Goal: Navigation & Orientation: Find specific page/section

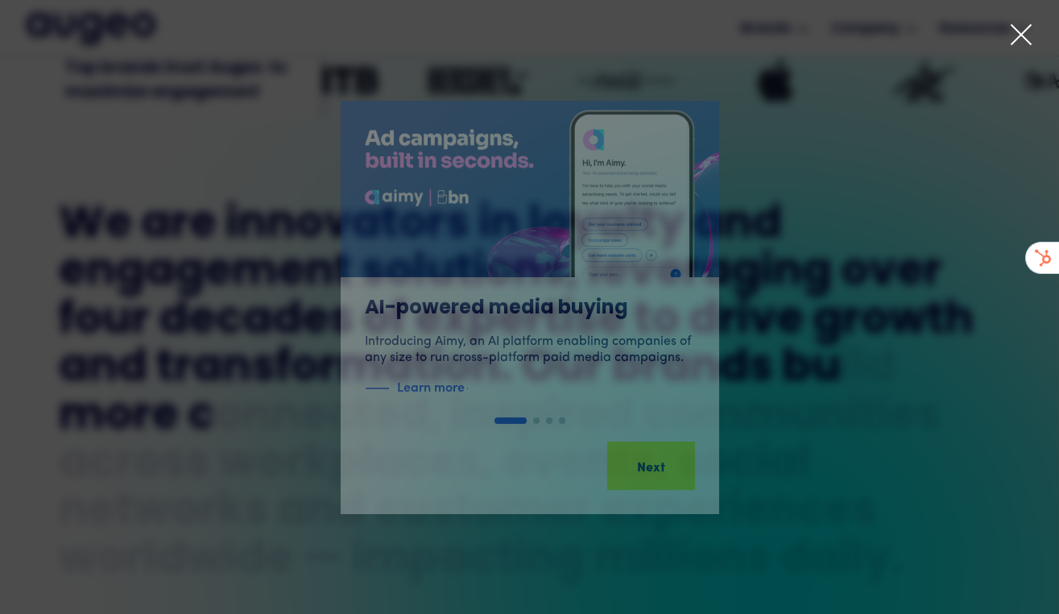
scroll to position [618, 0]
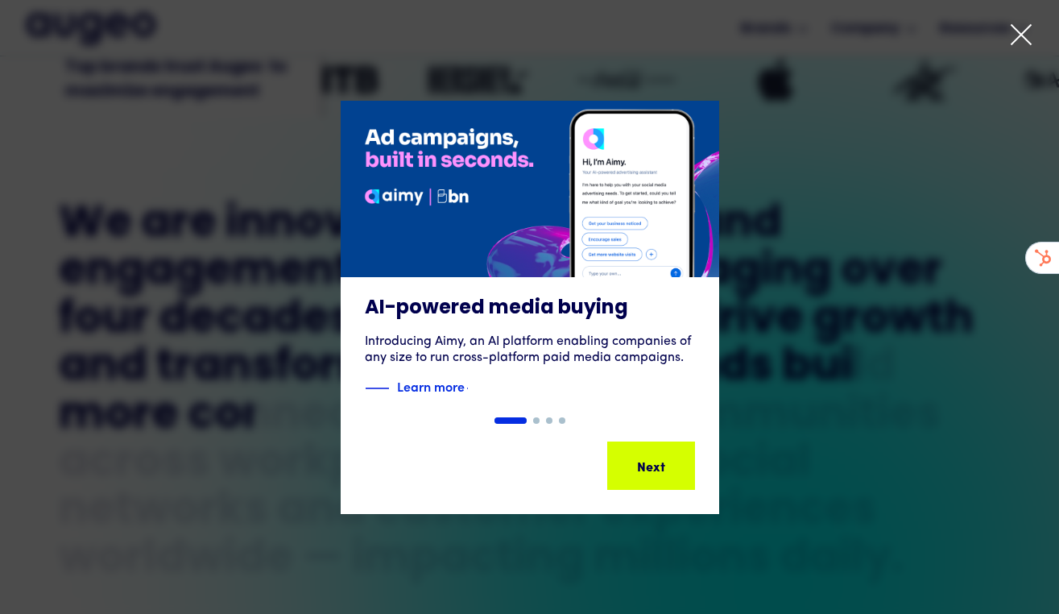
click at [1017, 31] on icon at bounding box center [1021, 35] width 24 height 24
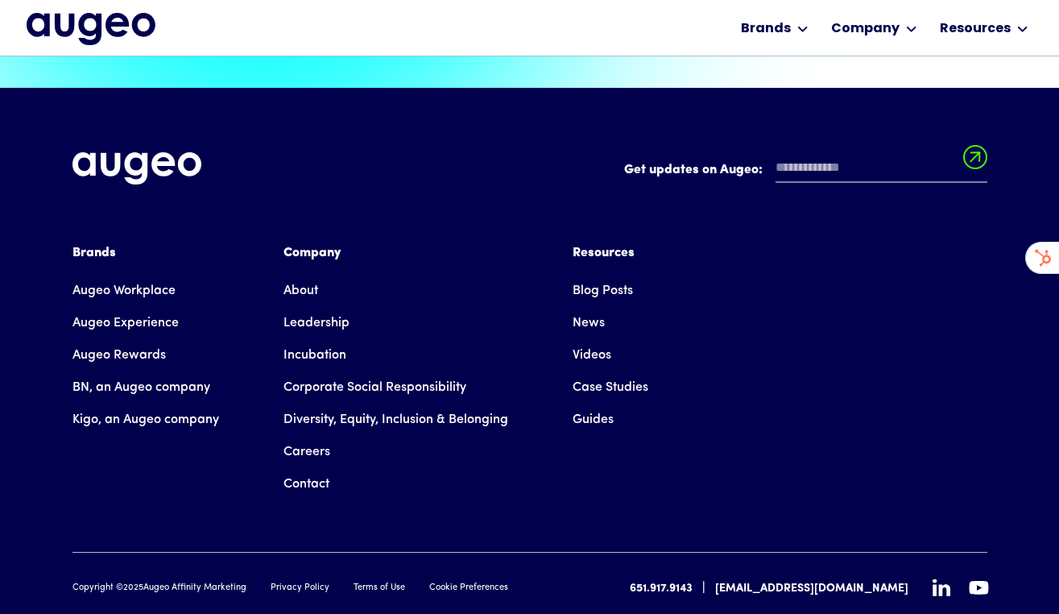
scroll to position [3630, 0]
click at [110, 339] on link "Augeo Rewards" at bounding box center [118, 355] width 93 height 32
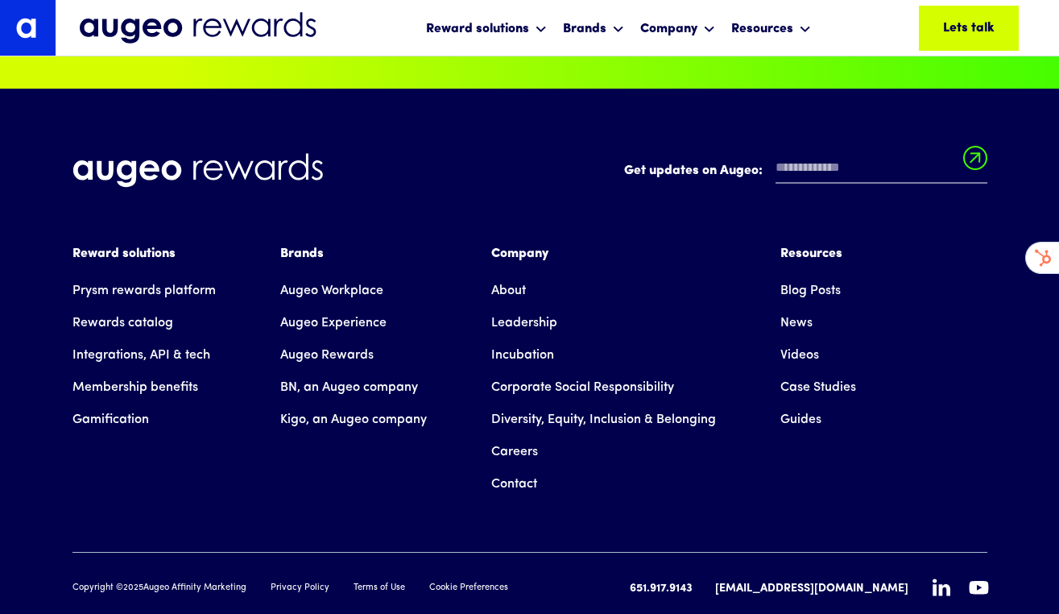
scroll to position [11044, 0]
click at [940, 579] on icon at bounding box center [941, 587] width 18 height 17
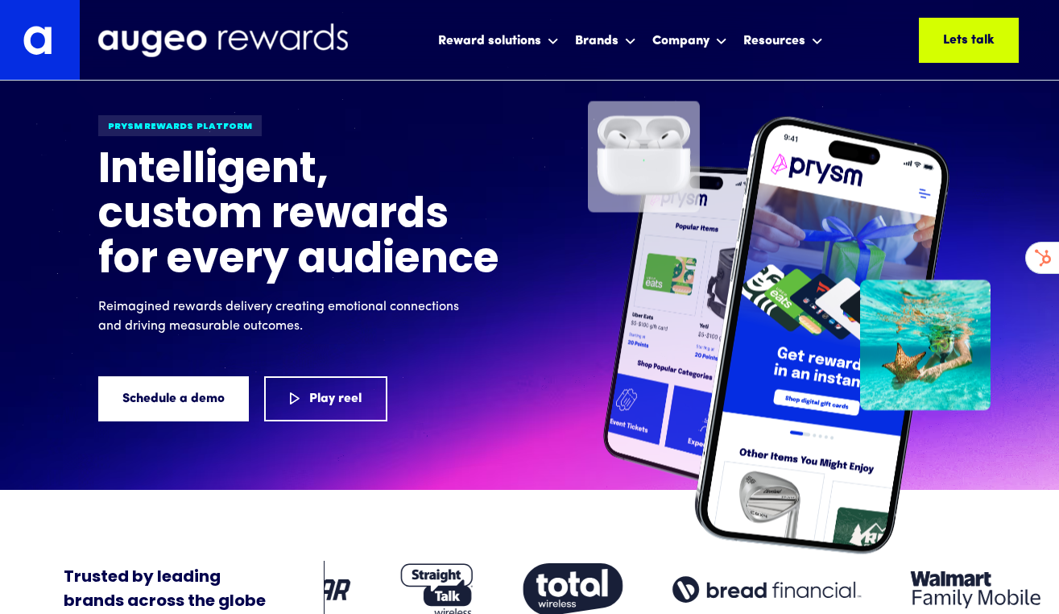
scroll to position [1, 0]
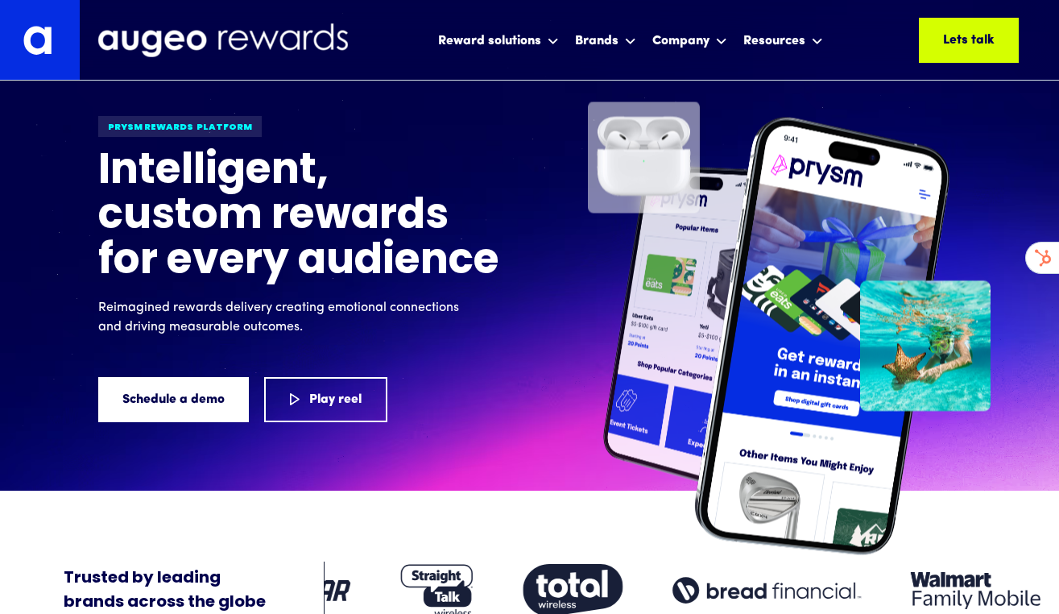
click at [49, 53] on img at bounding box center [40, 40] width 80 height 80
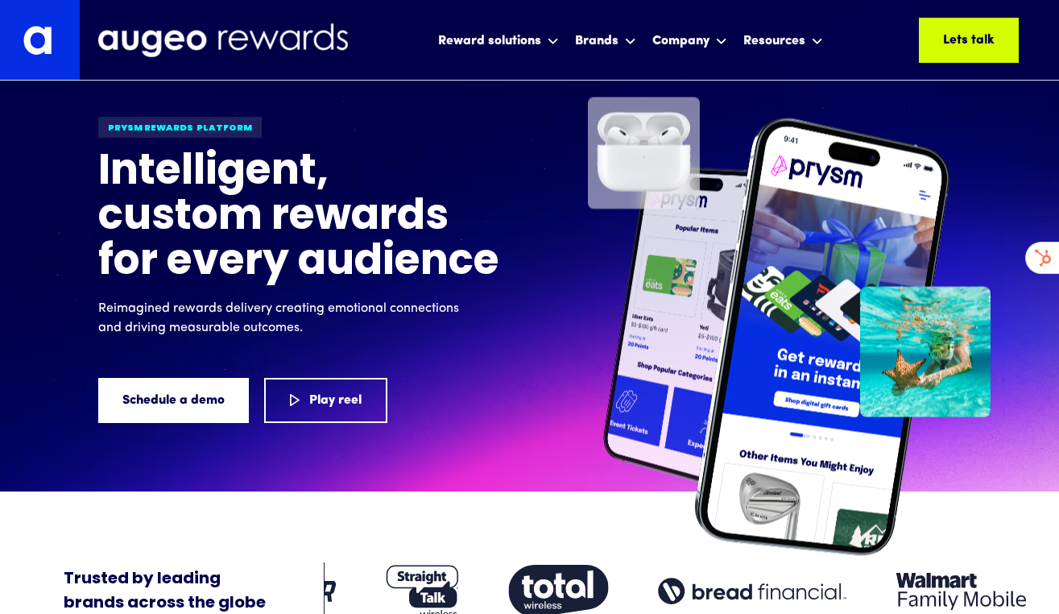
scroll to position [0, 0]
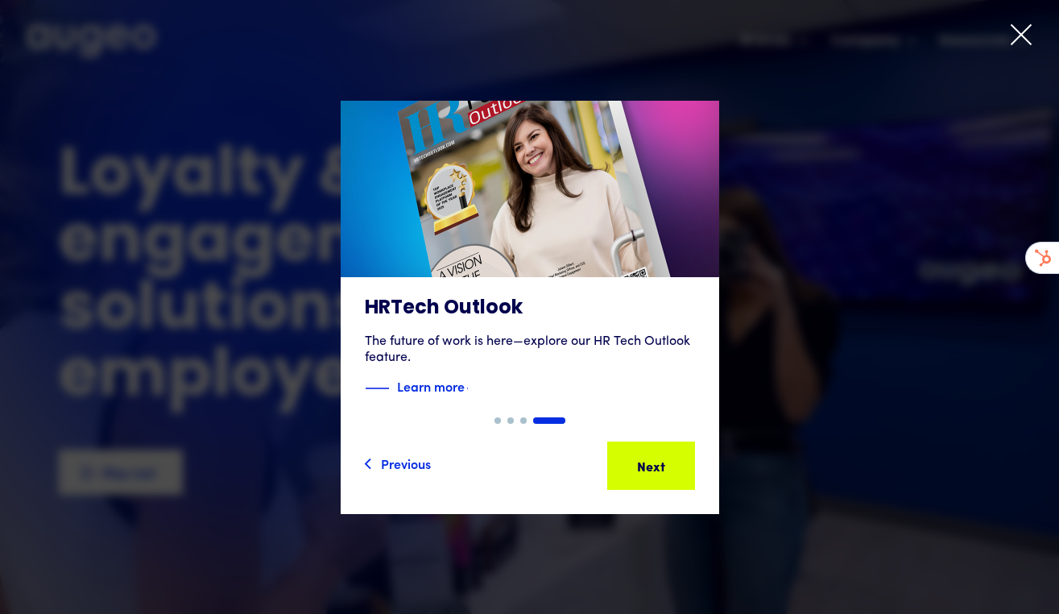
click at [1014, 37] on icon at bounding box center [1021, 35] width 24 height 24
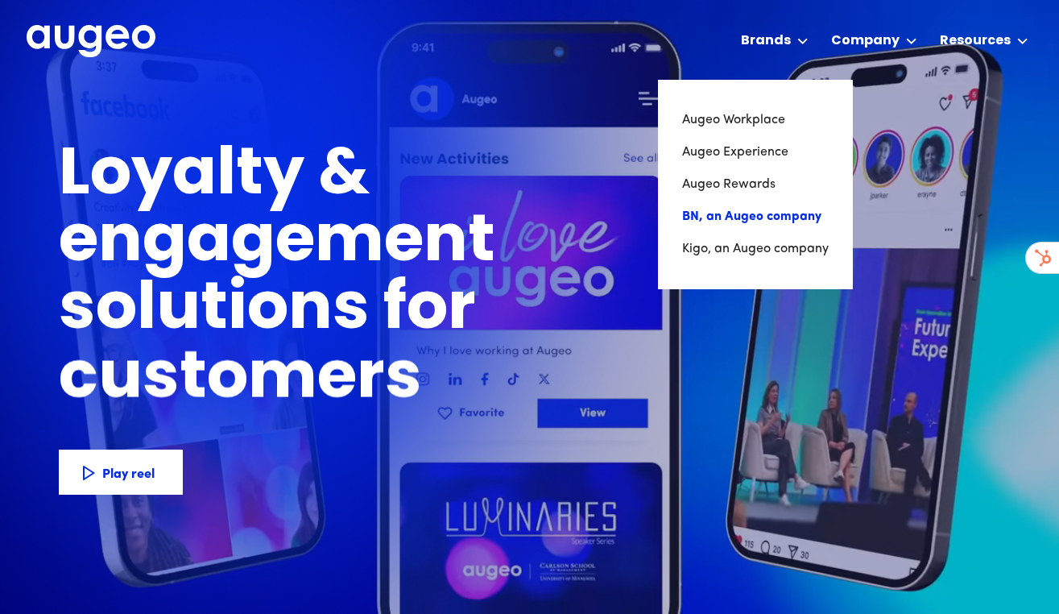
click at [742, 212] on link "BN, an Augeo company" at bounding box center [755, 216] width 147 height 32
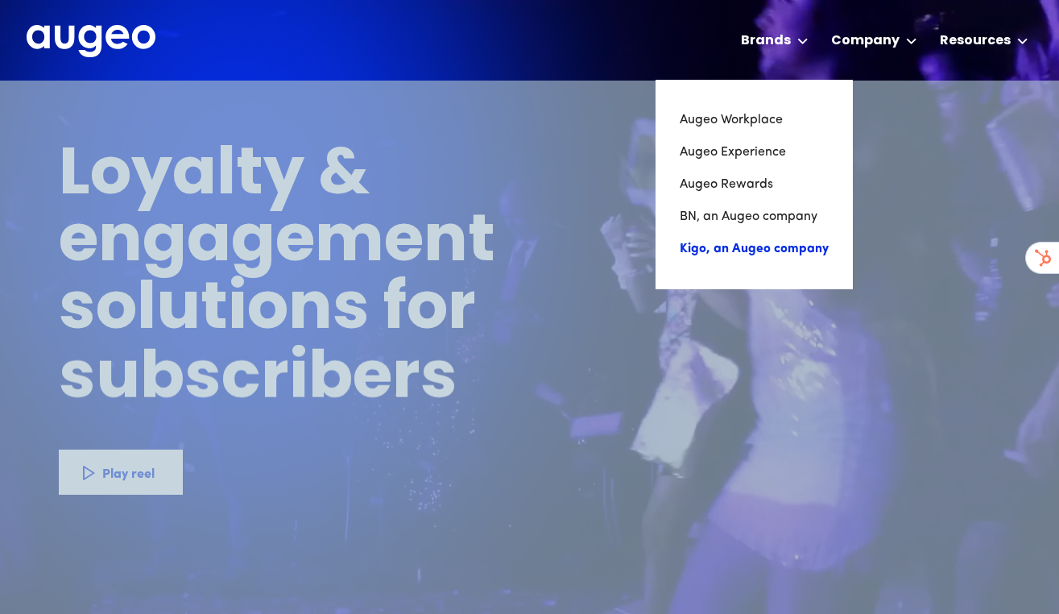
click at [740, 238] on link "Kigo, an Augeo company" at bounding box center [754, 249] width 149 height 32
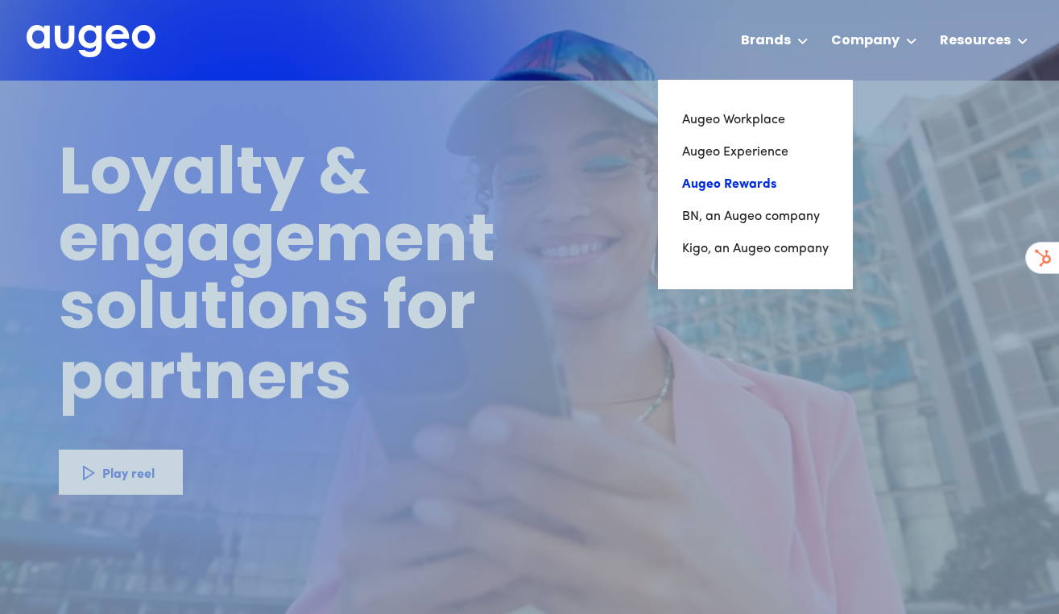
click at [741, 180] on link "Augeo Rewards" at bounding box center [755, 184] width 147 height 32
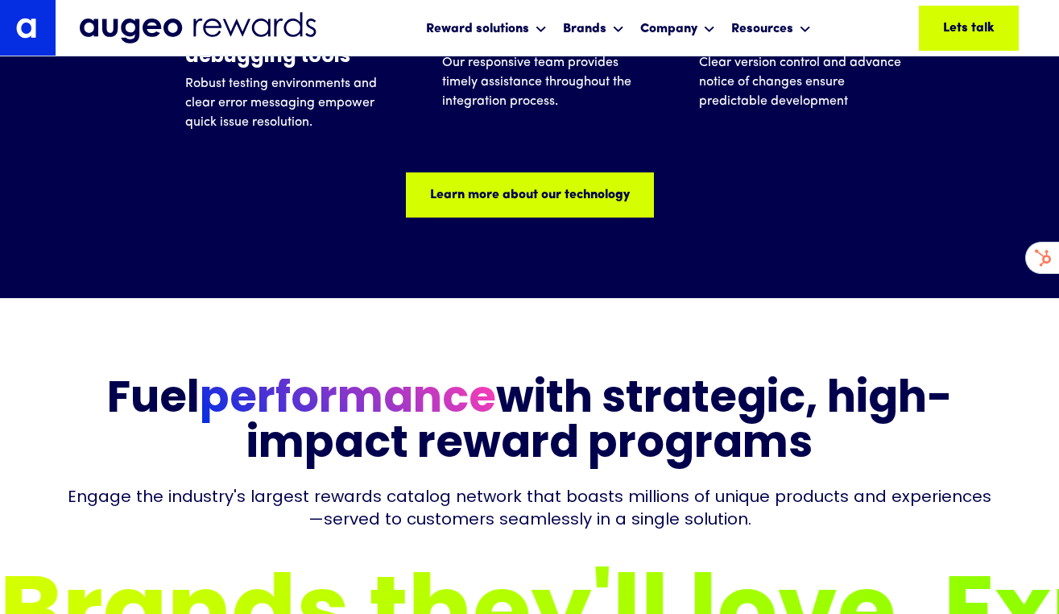
scroll to position [5217, 0]
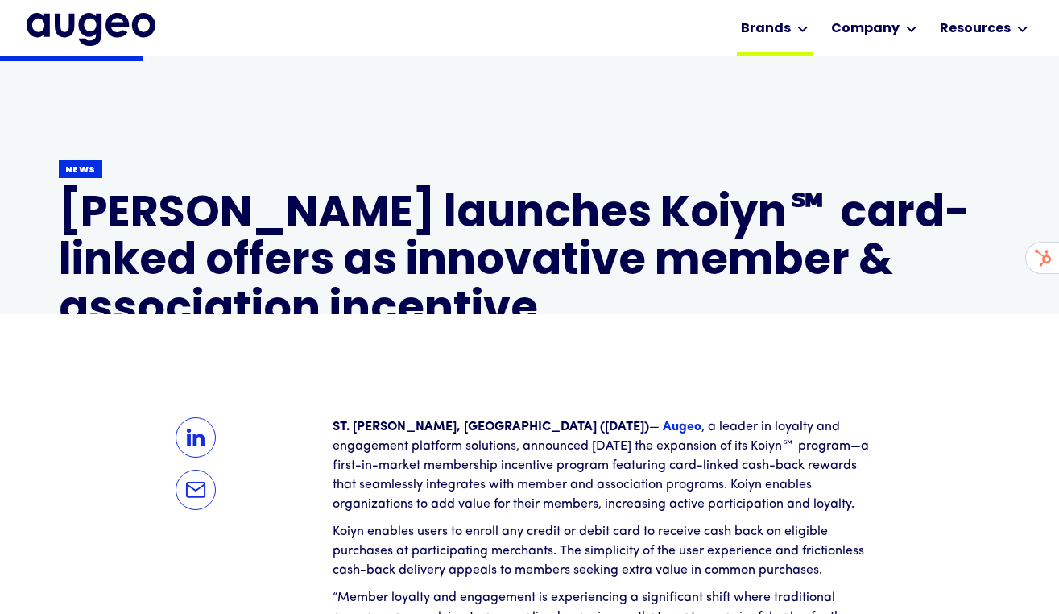
scroll to position [232, 0]
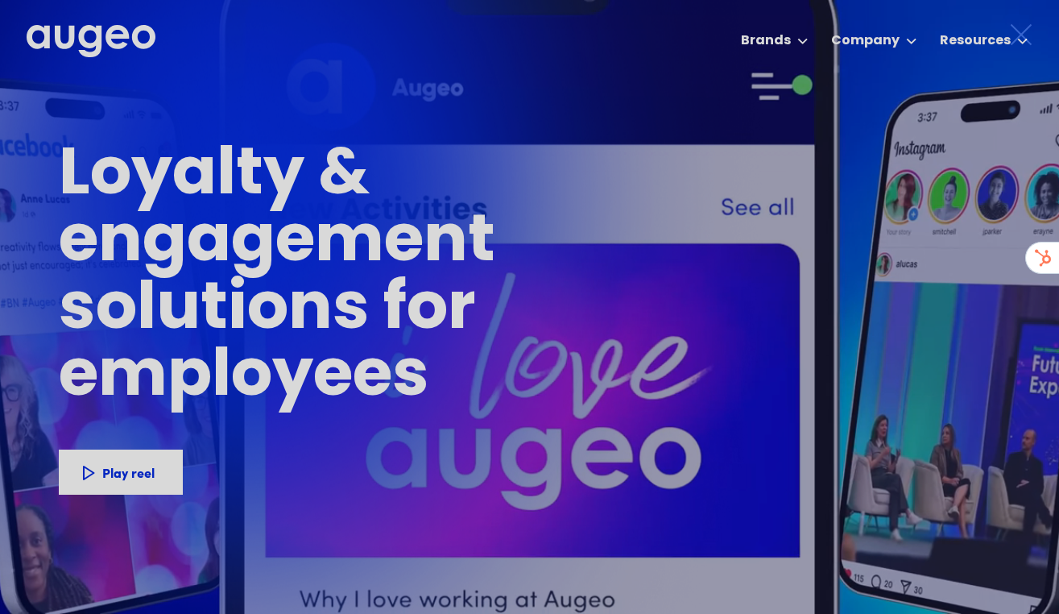
click at [754, 40] on div at bounding box center [529, 307] width 1059 height 614
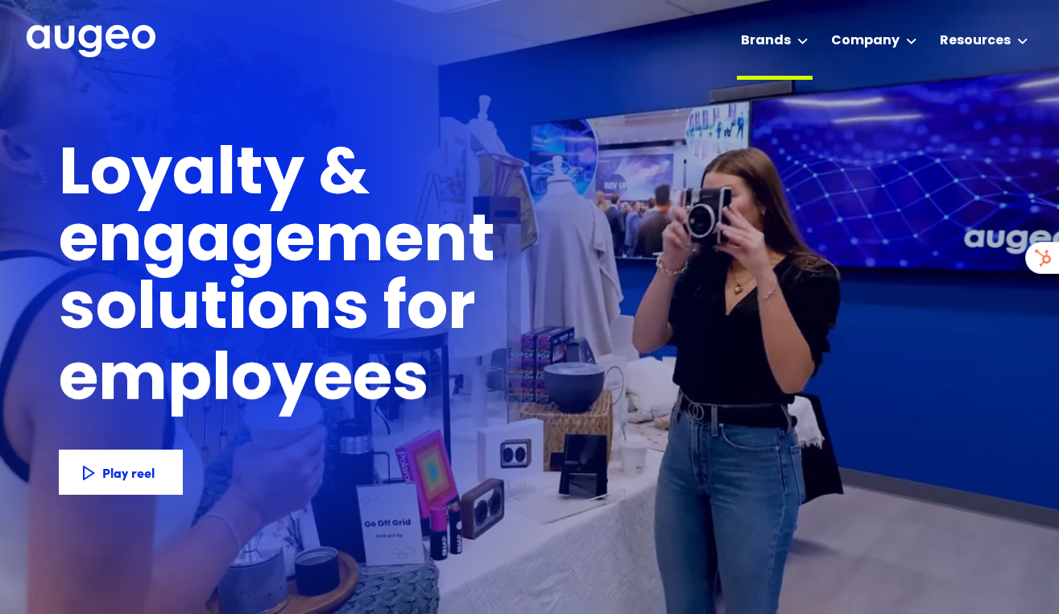
click at [779, 43] on div "Brands" at bounding box center [766, 40] width 50 height 19
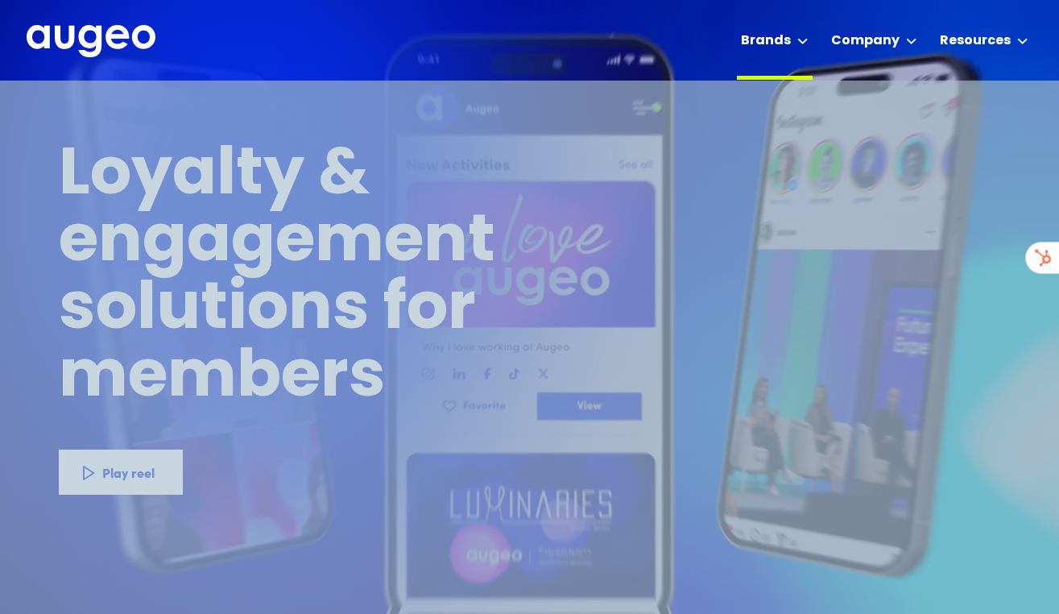
click at [778, 43] on div "Brands" at bounding box center [766, 40] width 50 height 19
